Goal: Information Seeking & Learning: Learn about a topic

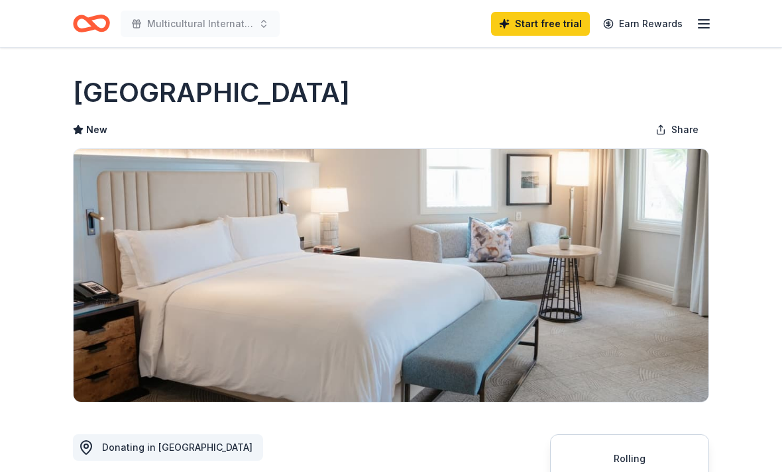
scroll to position [172, 0]
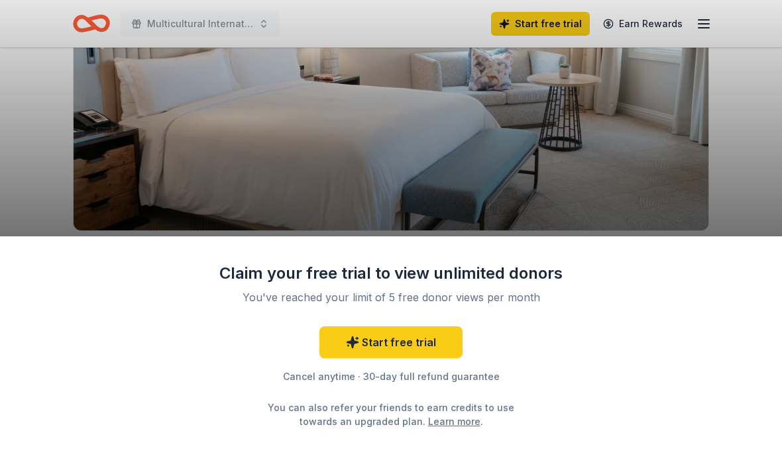
click at [751, 175] on div "Claim your free trial to view unlimited donors You've reached your limit of 5 f…" at bounding box center [391, 236] width 782 height 472
click at [729, 196] on div "Claim your free trial to view unlimited donors You've reached your limit of 5 f…" at bounding box center [391, 236] width 782 height 472
click at [707, 27] on div "Claim your free trial to view unlimited donors You've reached your limit of 5 f…" at bounding box center [391, 236] width 782 height 472
click at [703, 28] on div "Claim your free trial to view unlimited donors You've reached your limit of 5 f…" at bounding box center [391, 236] width 782 height 472
click at [677, 243] on div "Claim your free trial to view unlimited donors You've reached your limit of 5 f…" at bounding box center [391, 355] width 782 height 237
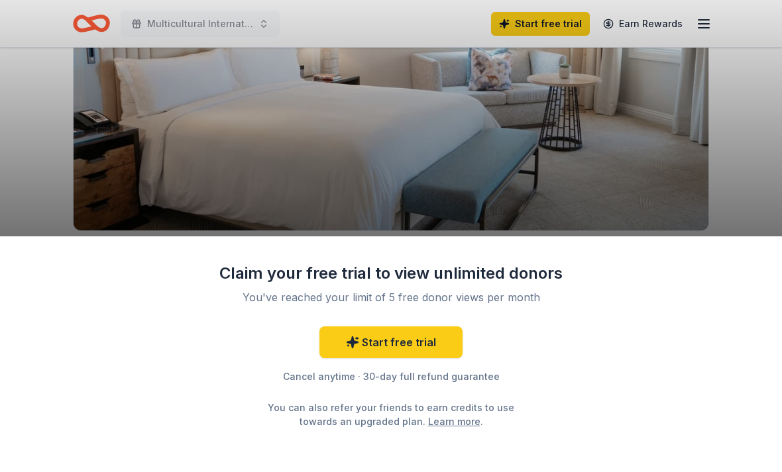
click at [736, 191] on div "Claim your free trial to view unlimited donors You've reached your limit of 5 f…" at bounding box center [391, 236] width 782 height 472
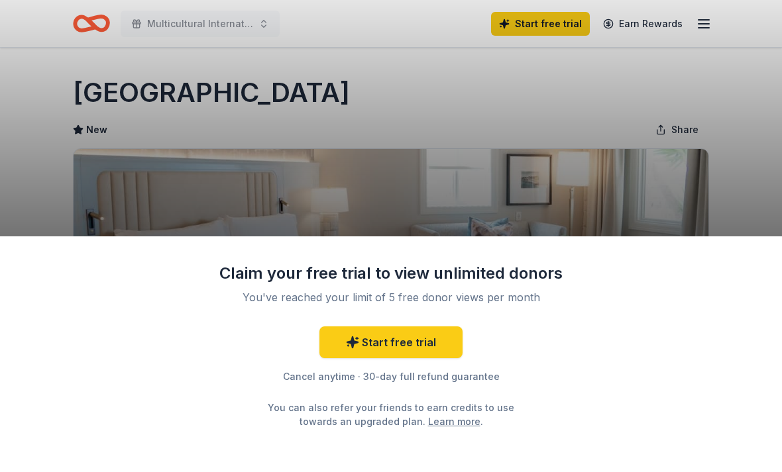
click at [747, 174] on div "Claim your free trial to view unlimited donors You've reached your limit of 5 f…" at bounding box center [391, 236] width 782 height 472
click at [761, 154] on div "Claim your free trial to view unlimited donors You've reached your limit of 5 f…" at bounding box center [391, 236] width 782 height 472
click at [437, 419] on link "Learn more" at bounding box center [454, 422] width 52 height 14
click at [710, 26] on div "Claim your free trial to view unlimited donors You've reached your limit of 5 f…" at bounding box center [391, 236] width 782 height 472
click at [713, 172] on div "Claim your free trial to view unlimited donors You've reached your limit of 5 f…" at bounding box center [391, 236] width 782 height 472
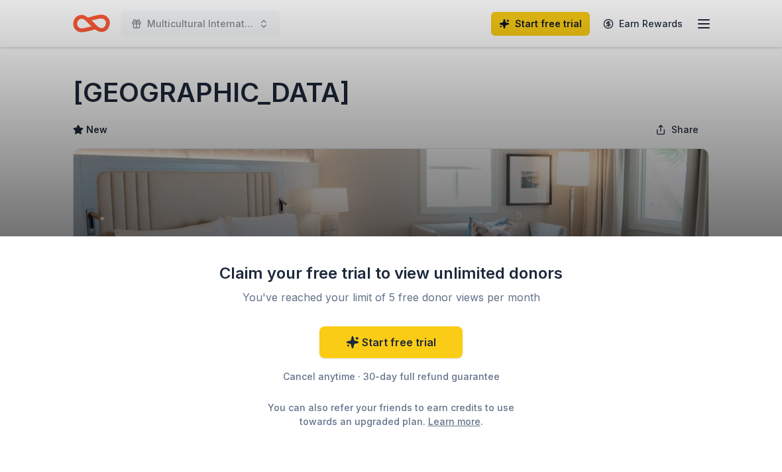
click at [757, 164] on div "Claim your free trial to view unlimited donors You've reached your limit of 5 f…" at bounding box center [391, 236] width 782 height 472
click at [256, 25] on div "Claim your free trial to view unlimited donors You've reached your limit of 5 f…" at bounding box center [391, 236] width 782 height 472
click at [370, 349] on link "Start free trial" at bounding box center [390, 343] width 143 height 32
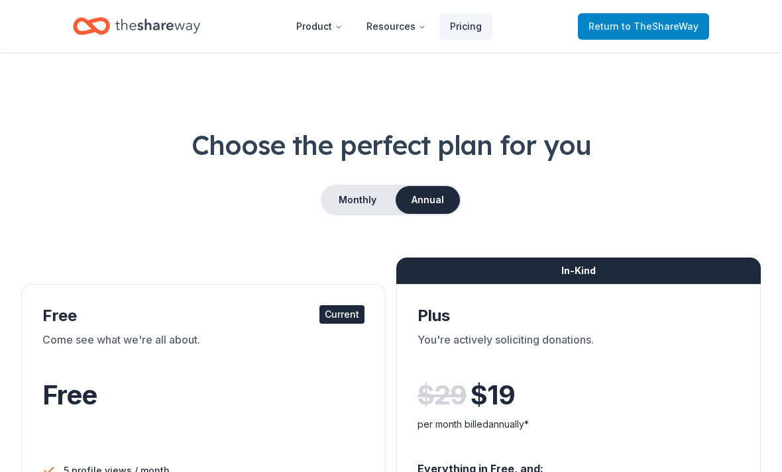
click at [676, 28] on span "to TheShareWay" at bounding box center [659, 26] width 77 height 11
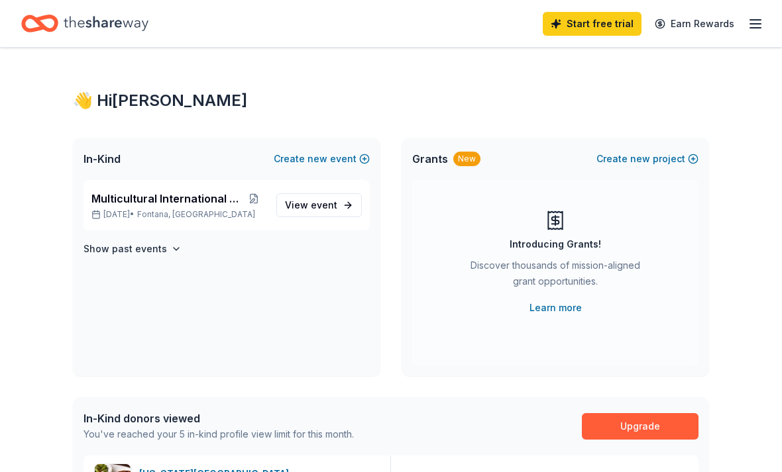
click at [99, 26] on icon "Home" at bounding box center [106, 23] width 85 height 15
click at [333, 207] on span "event" at bounding box center [324, 204] width 26 height 11
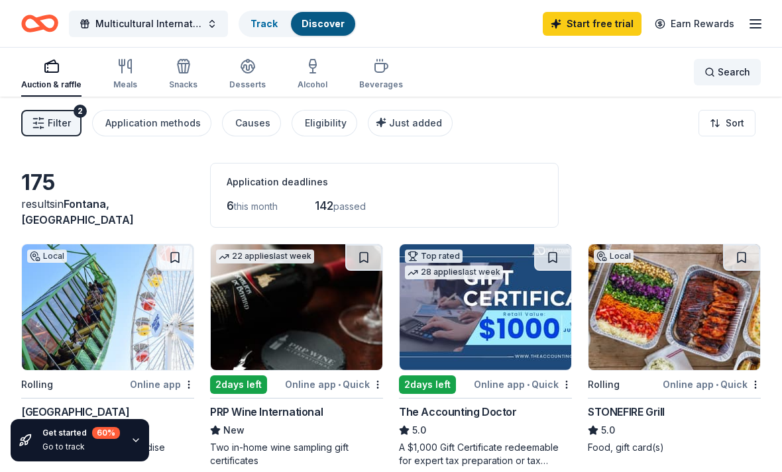
click at [723, 70] on span "Search" at bounding box center [733, 72] width 32 height 16
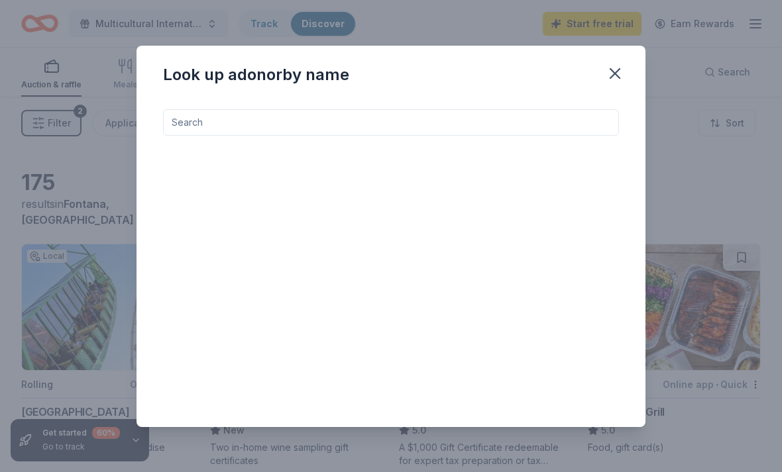
click at [258, 129] on input at bounding box center [391, 122] width 456 height 26
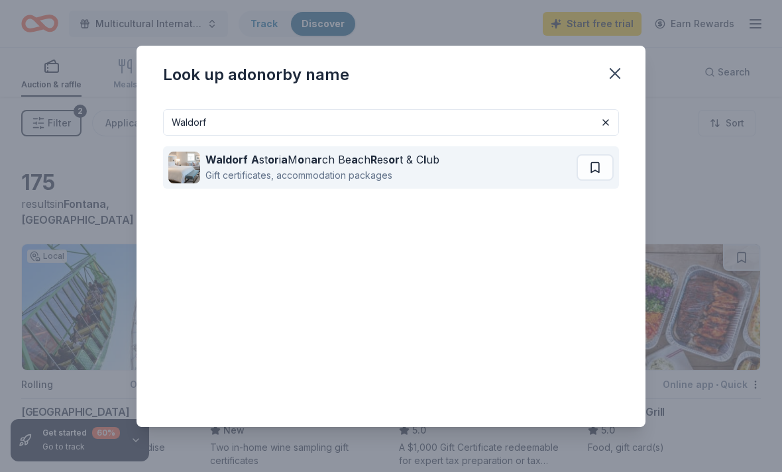
type input "Waldorf"
click at [337, 170] on div "Gift certificates, accommodation packages" at bounding box center [322, 176] width 234 height 16
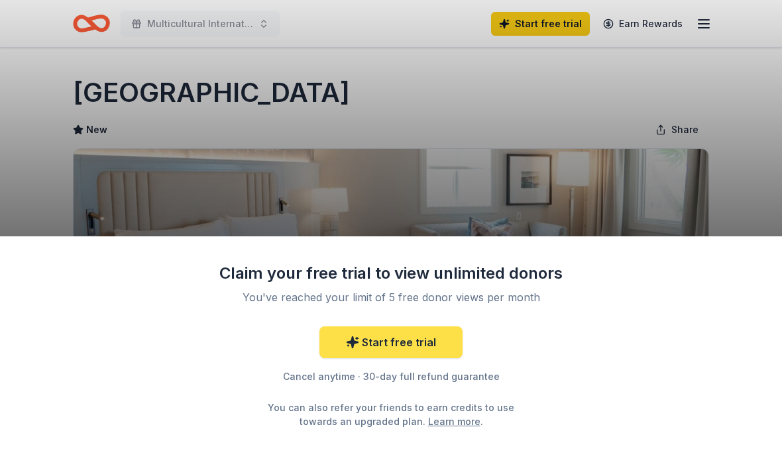
click at [421, 339] on link "Start free trial" at bounding box center [390, 343] width 143 height 32
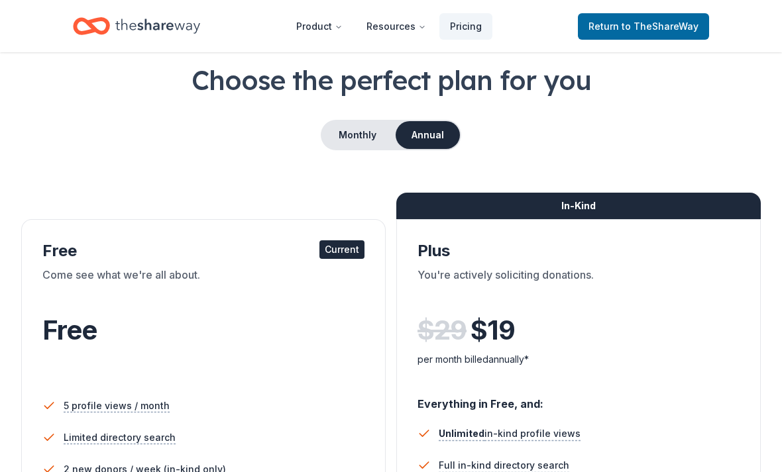
scroll to position [73, 0]
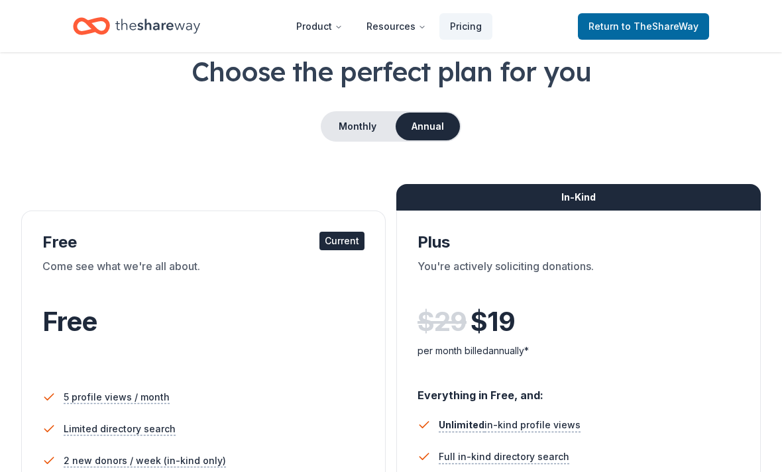
click at [342, 243] on div "Current" at bounding box center [341, 242] width 45 height 19
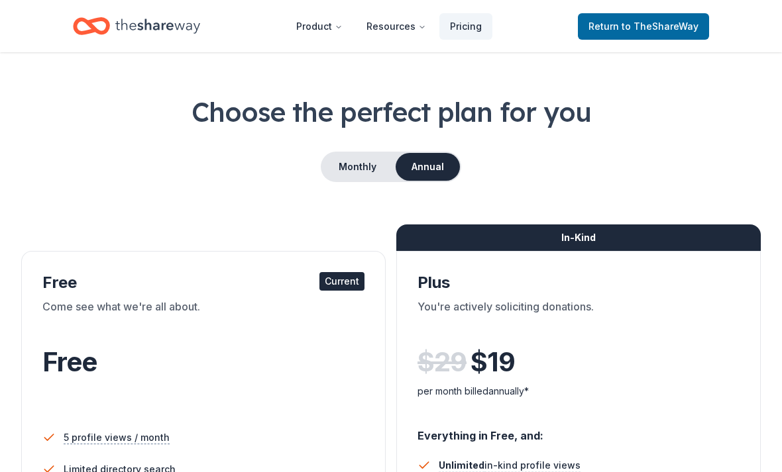
scroll to position [0, 0]
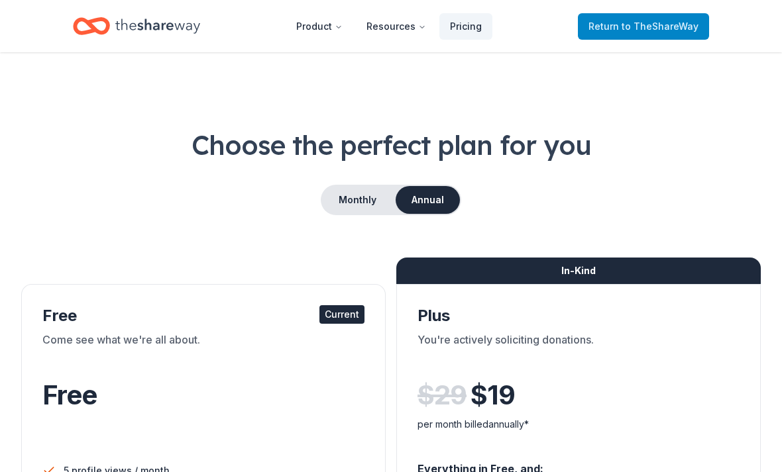
click at [670, 28] on span "to TheShareWay" at bounding box center [659, 26] width 77 height 11
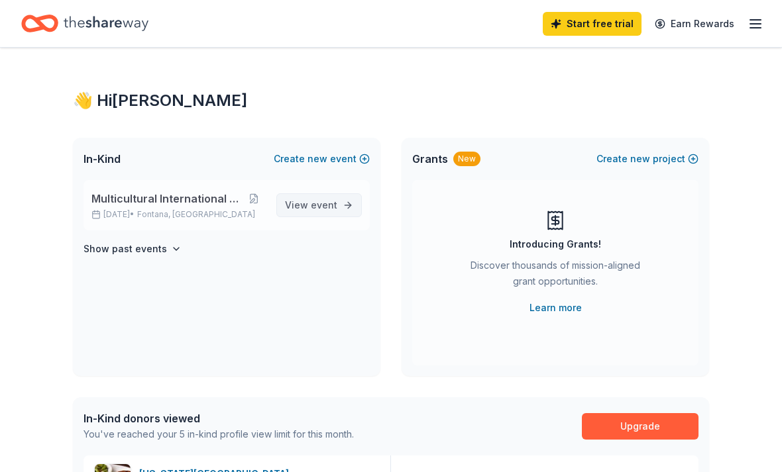
click at [321, 211] on span "View event" at bounding box center [311, 205] width 52 height 16
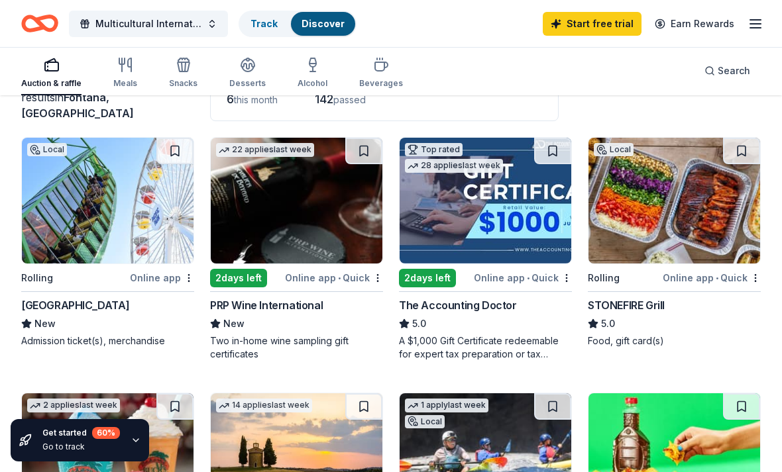
scroll to position [90, 0]
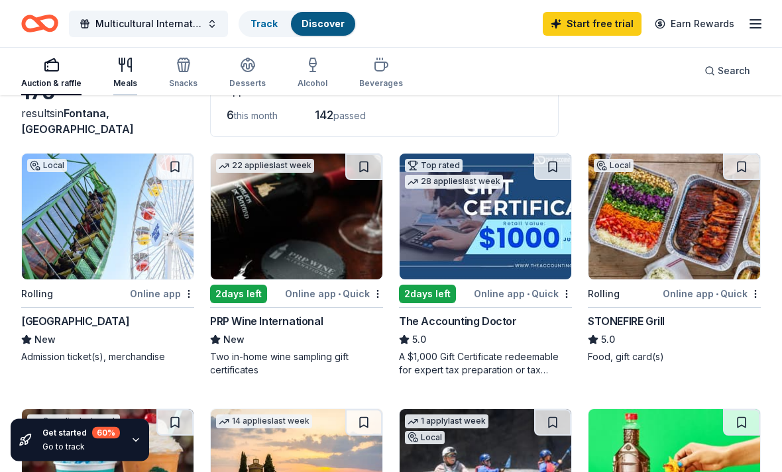
click at [123, 70] on icon "button" at bounding box center [125, 65] width 16 height 16
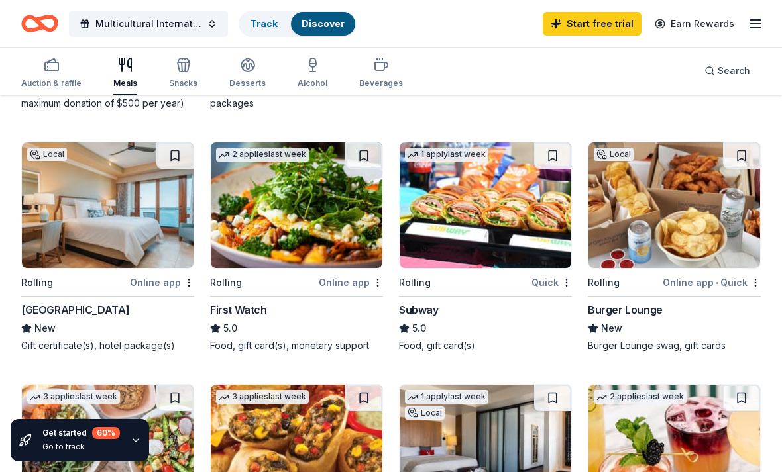
scroll to position [823, 0]
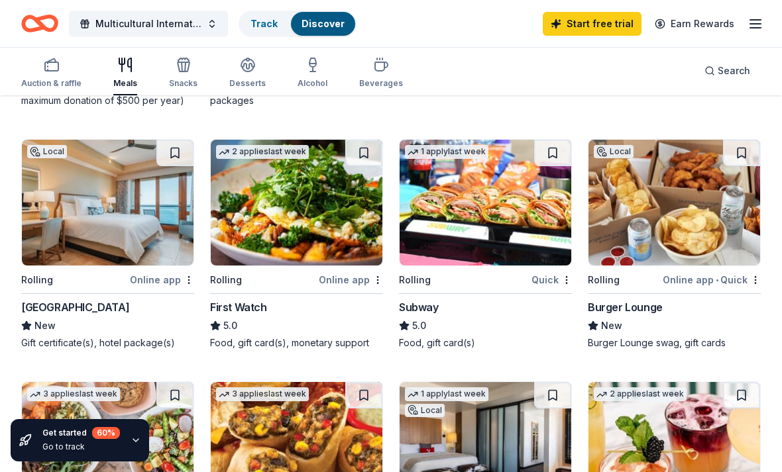
click at [526, 238] on img at bounding box center [485, 203] width 172 height 126
click at [115, 195] on img at bounding box center [108, 203] width 172 height 126
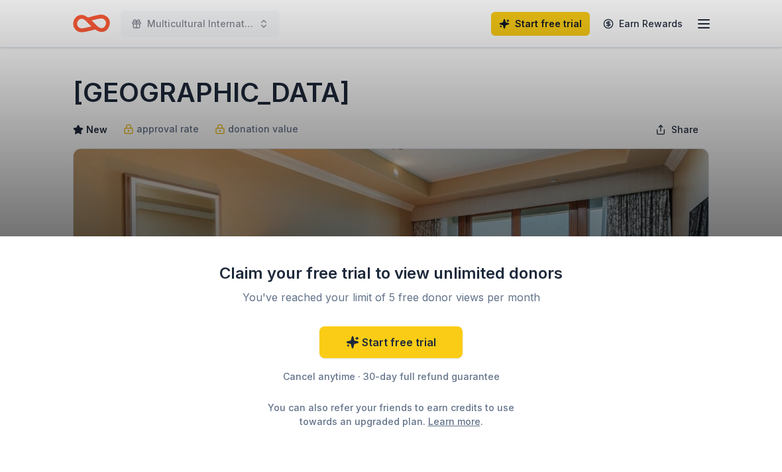
click at [750, 299] on div "Claim your free trial to view unlimited donors You've reached your limit of 5 f…" at bounding box center [391, 355] width 782 height 237
